Goal: Navigation & Orientation: Find specific page/section

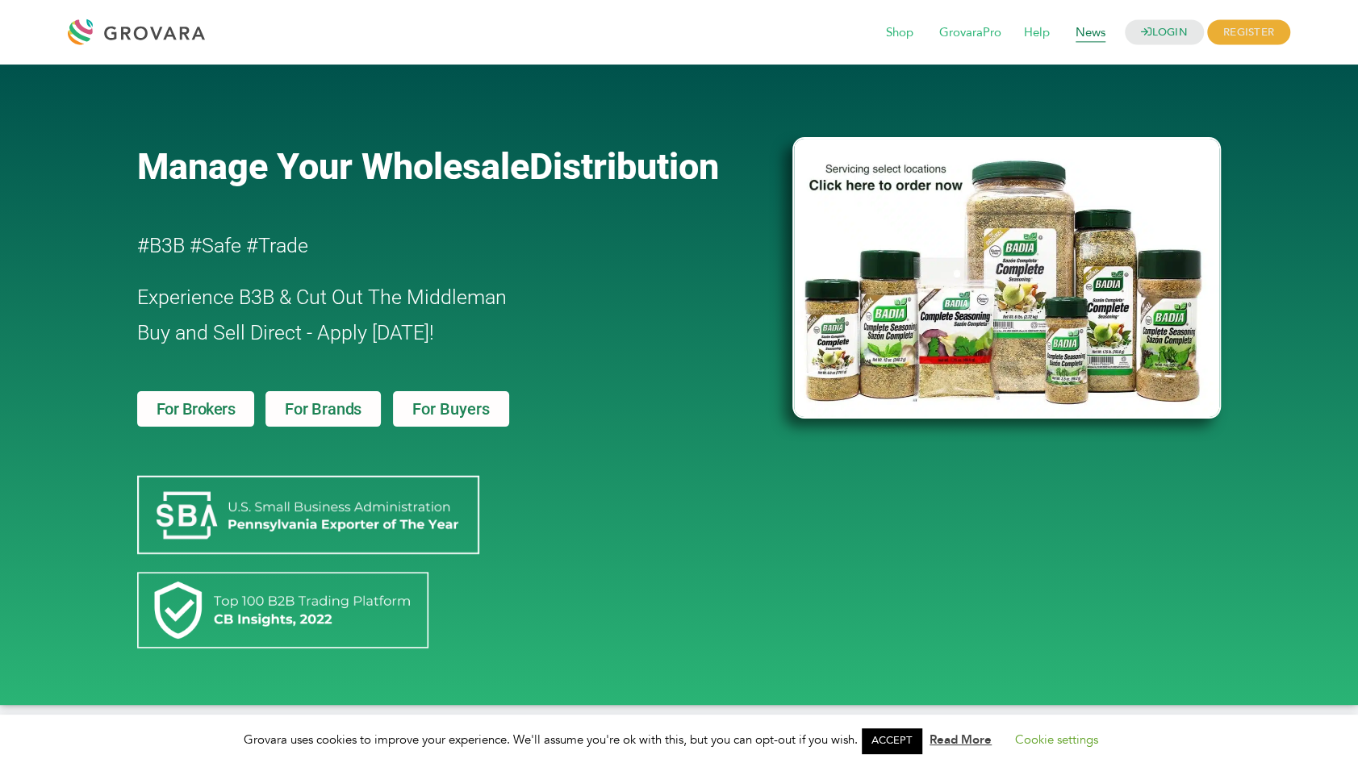
click at [1085, 33] on span "News" at bounding box center [1090, 33] width 52 height 31
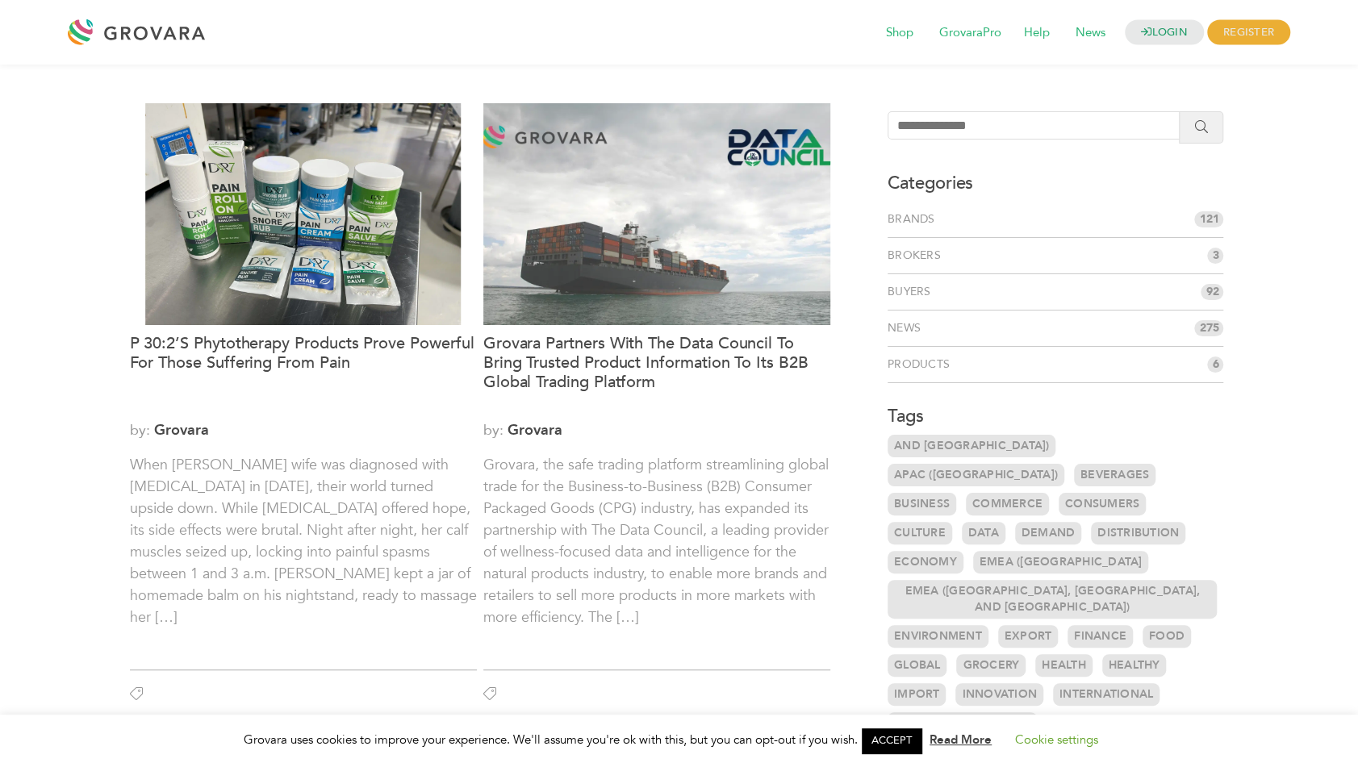
click at [140, 38] on div at bounding box center [140, 32] width 145 height 39
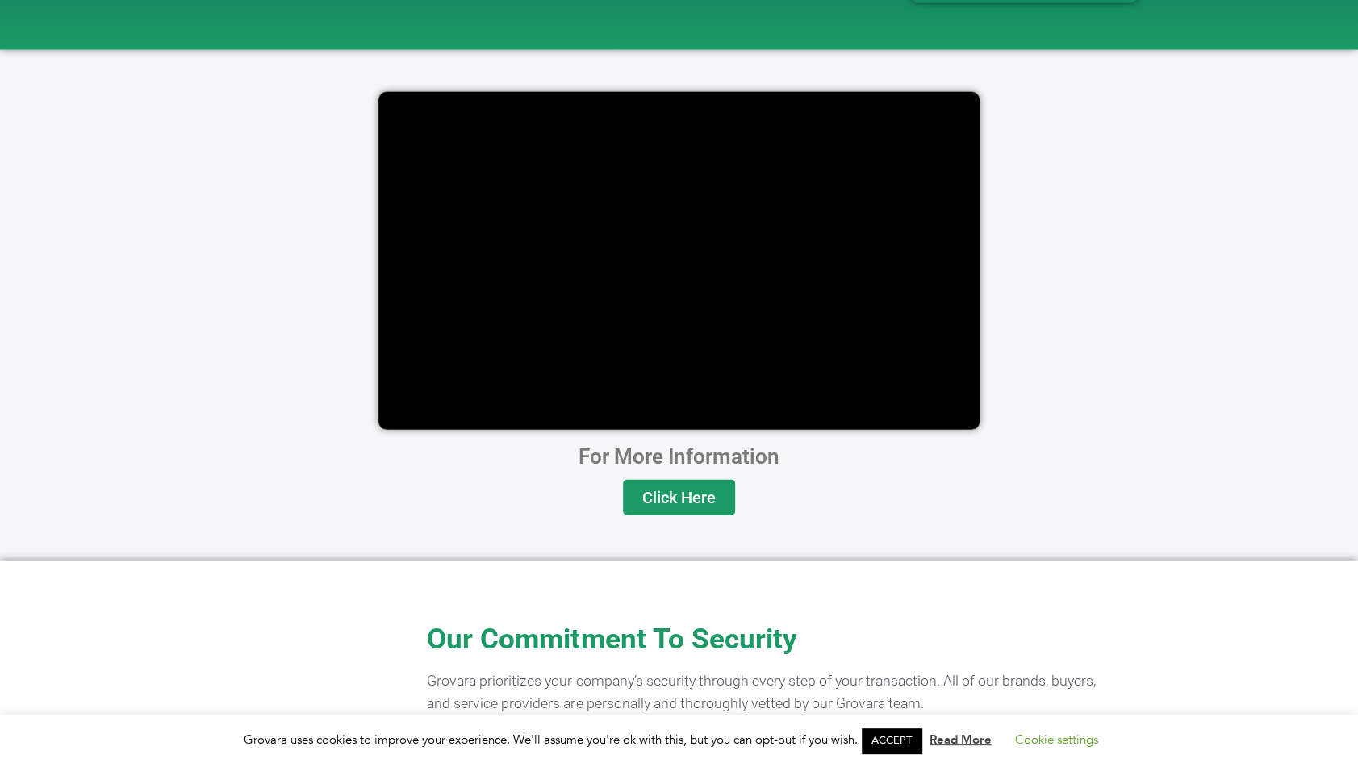
scroll to position [3096, 0]
